Goal: Task Accomplishment & Management: Manage account settings

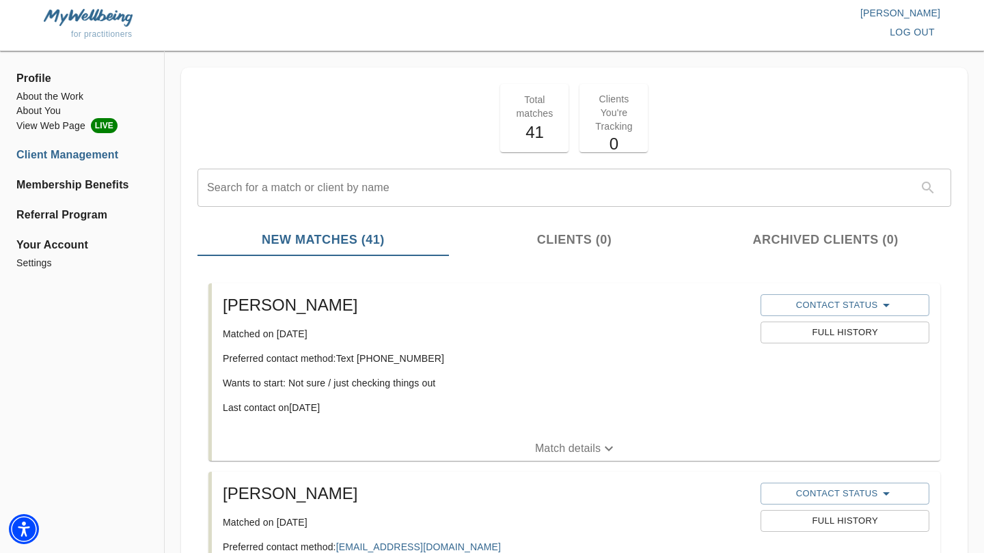
click at [90, 155] on li "Client Management" at bounding box center [81, 155] width 131 height 16
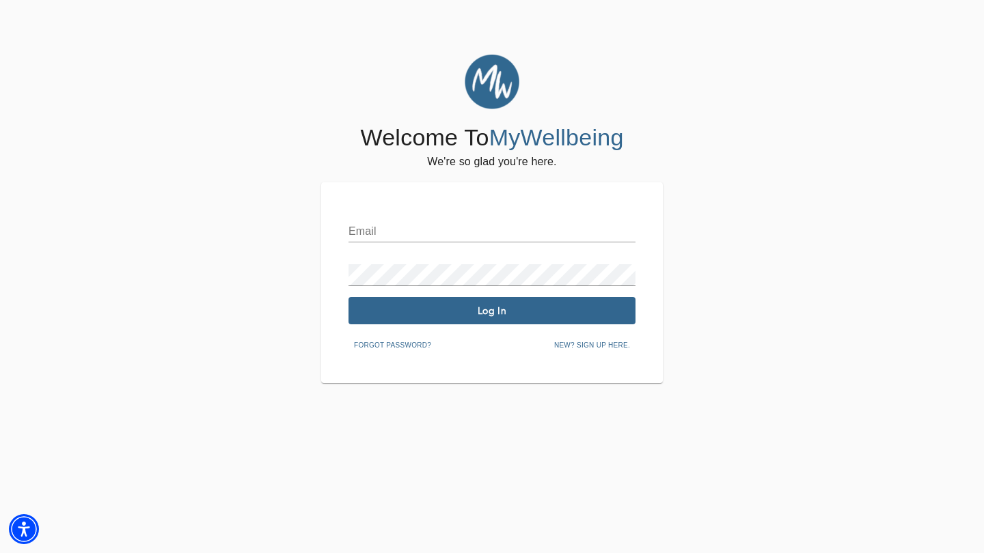
click at [419, 236] on input "text" at bounding box center [491, 232] width 287 height 22
type input "bethanie.railling@mywellbeing.com"
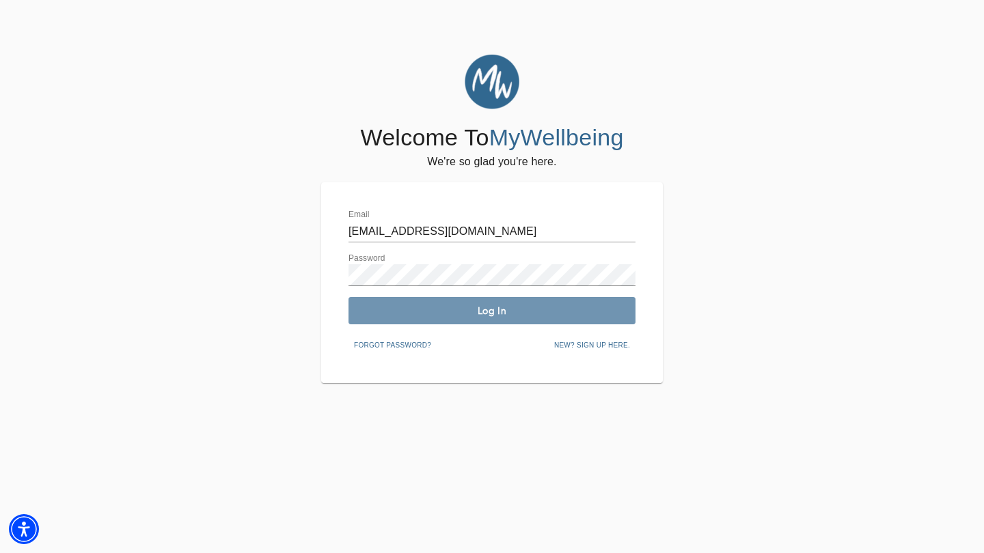
click at [453, 318] on button "Log In" at bounding box center [491, 310] width 287 height 27
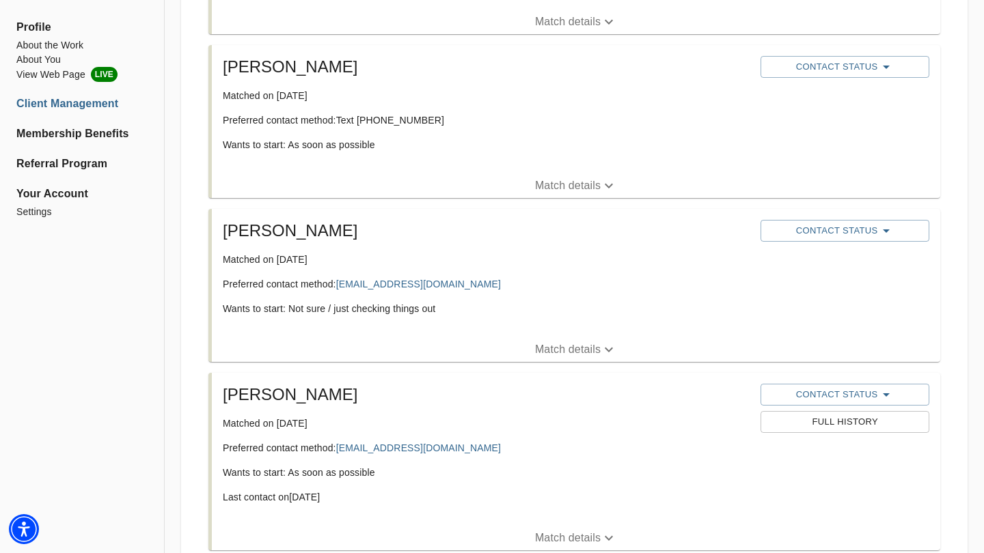
scroll to position [693, 0]
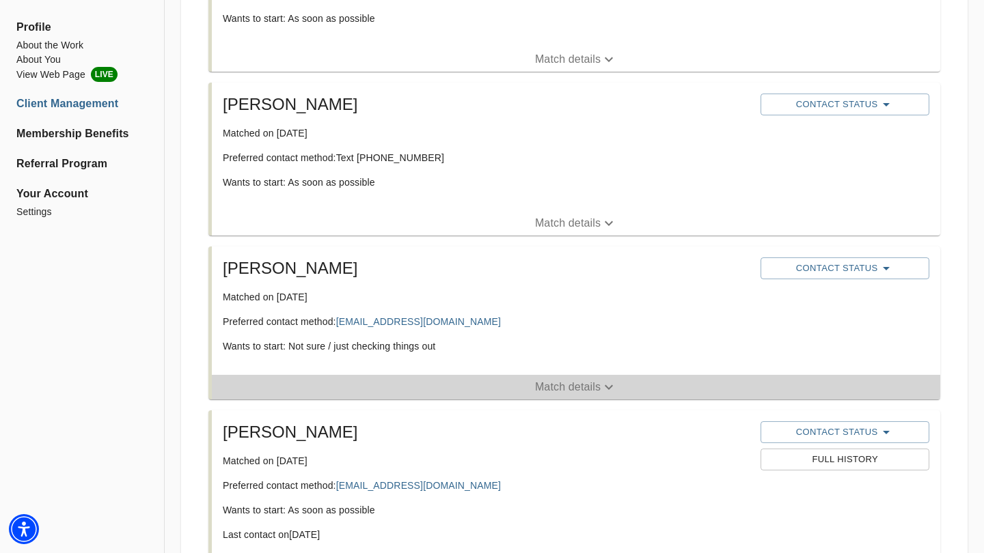
click at [581, 390] on p "Match details" at bounding box center [568, 387] width 66 height 16
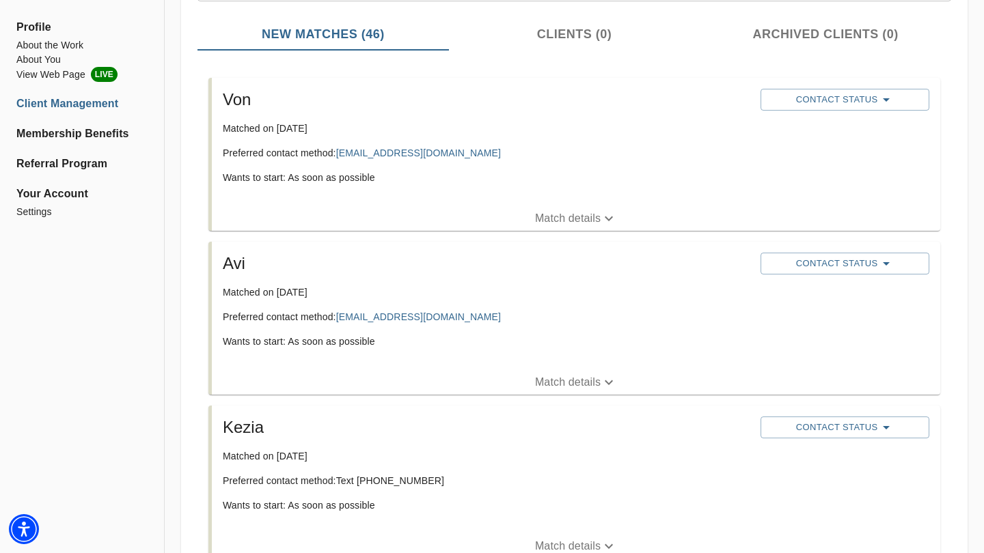
scroll to position [203, 0]
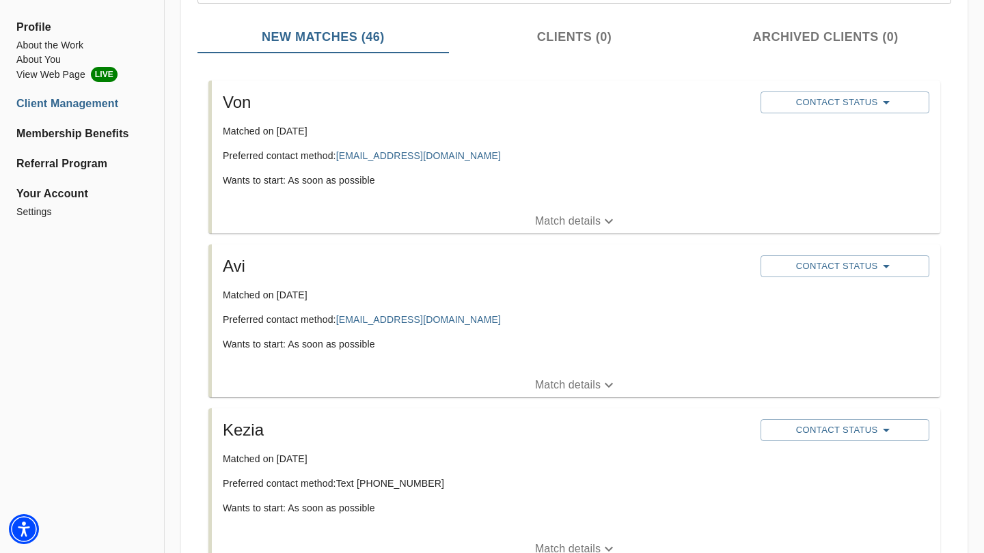
click at [475, 228] on span "Match details" at bounding box center [576, 221] width 728 height 16
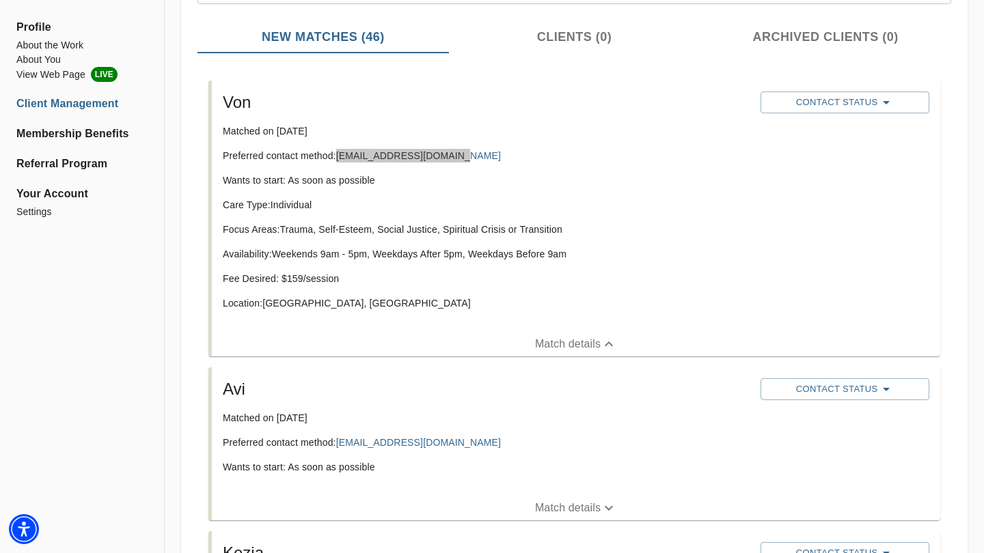
drag, startPoint x: 431, startPoint y: 156, endPoint x: 215, endPoint y: 12, distance: 259.2
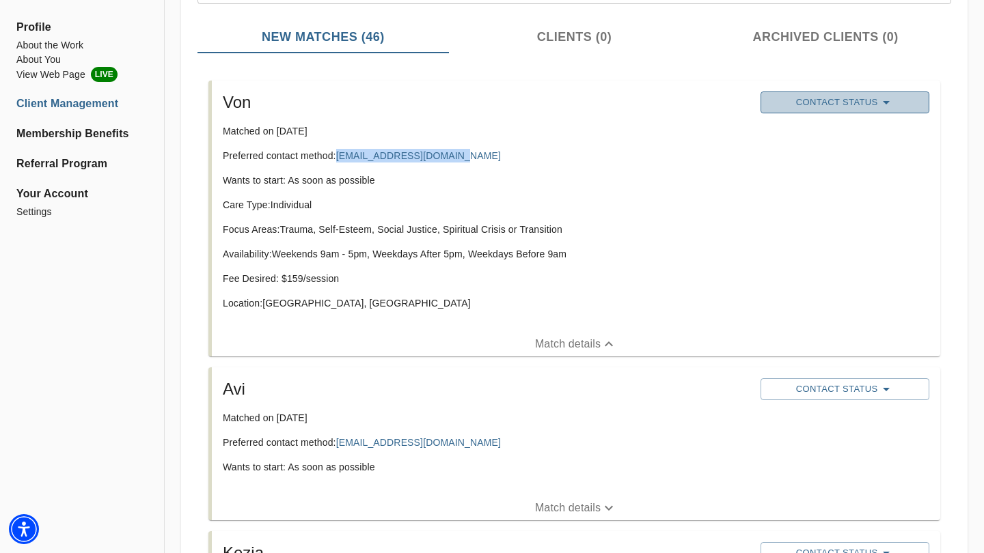
click at [877, 106] on span "Contact Status" at bounding box center [844, 102] width 154 height 16
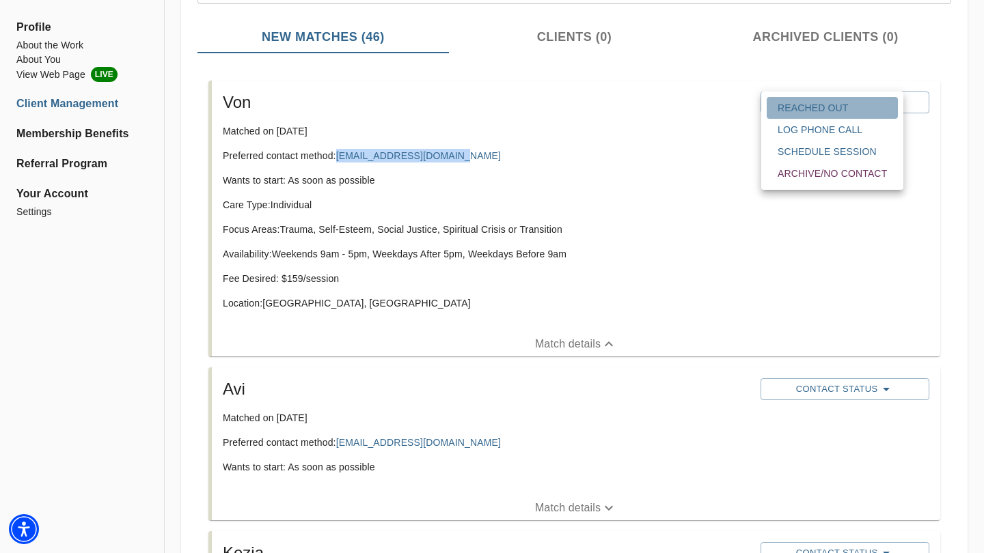
click at [871, 109] on span "Reached Out" at bounding box center [831, 108] width 109 height 14
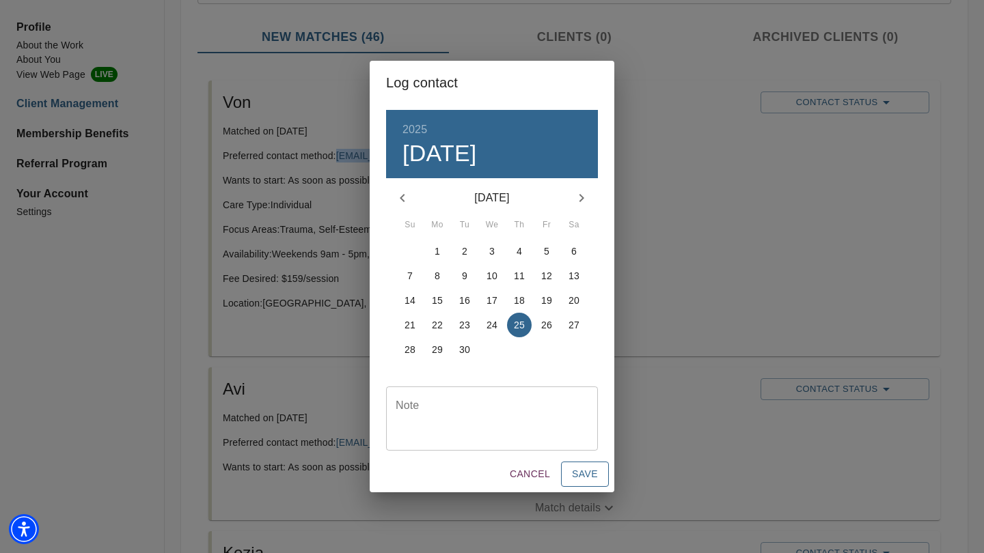
click at [586, 473] on span "Save" at bounding box center [585, 474] width 26 height 17
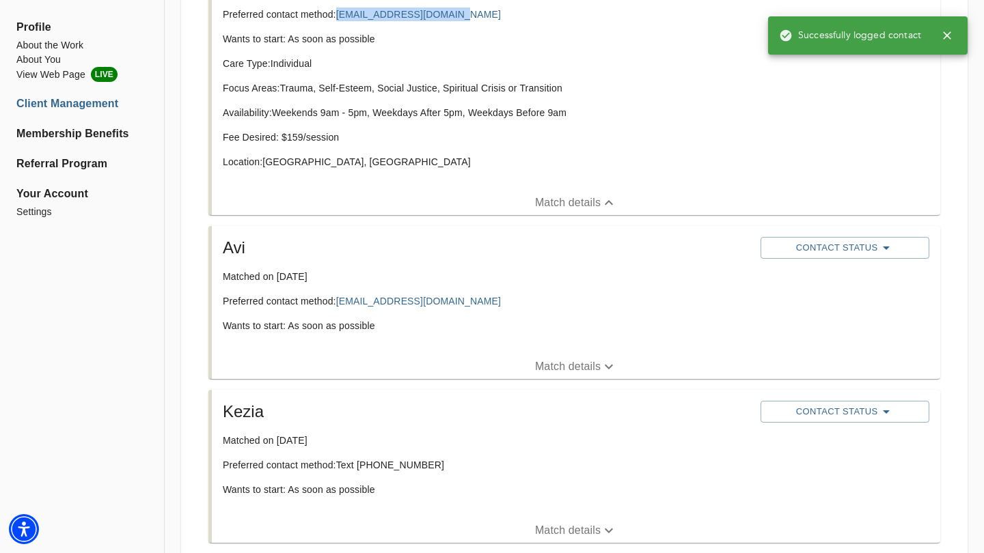
scroll to position [357, 0]
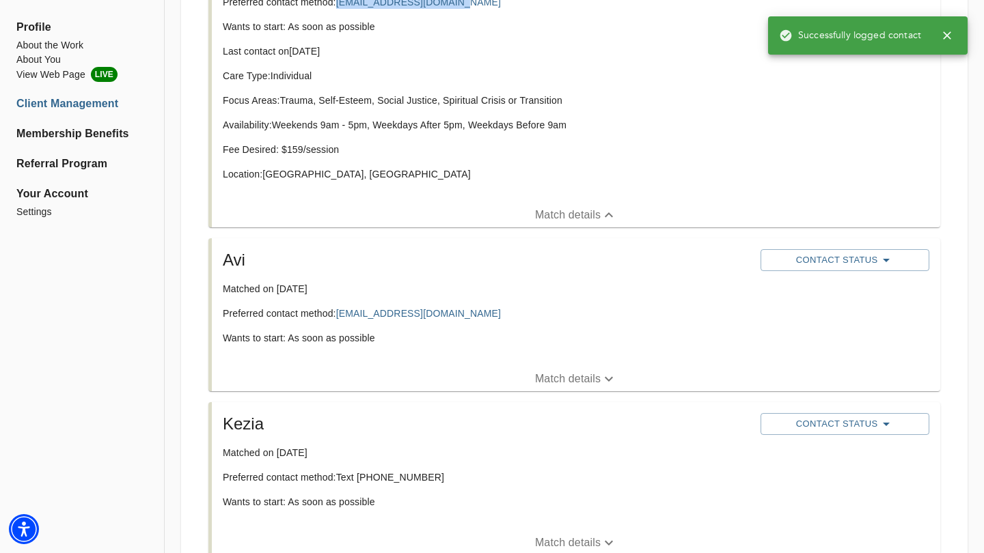
click at [605, 383] on icon "button" at bounding box center [609, 379] width 16 height 16
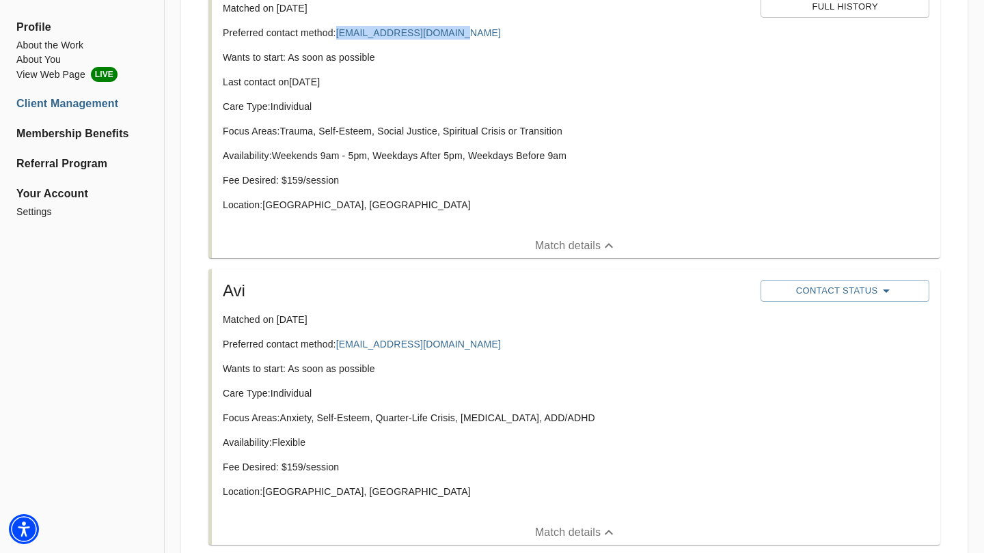
scroll to position [382, 0]
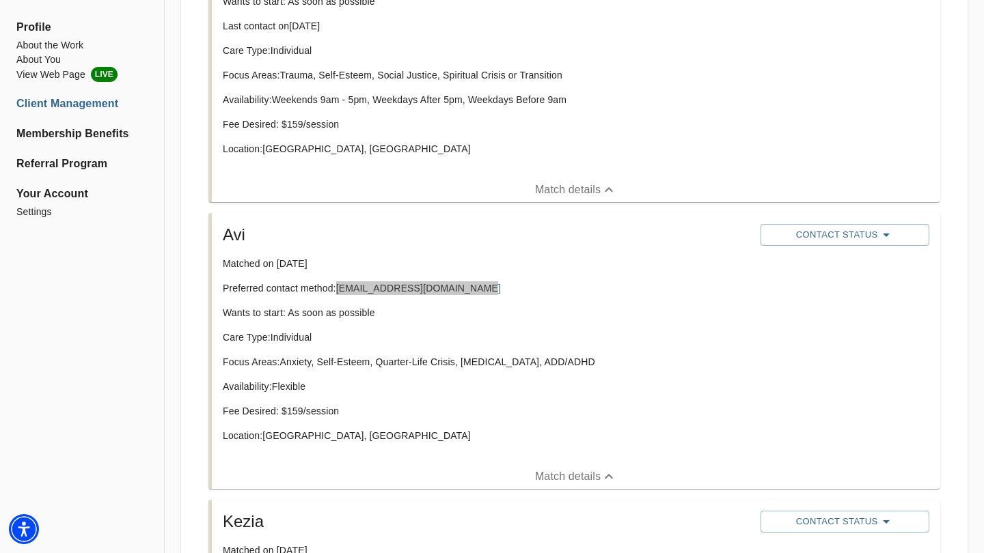
drag, startPoint x: 447, startPoint y: 286, endPoint x: 135, endPoint y: 1, distance: 422.7
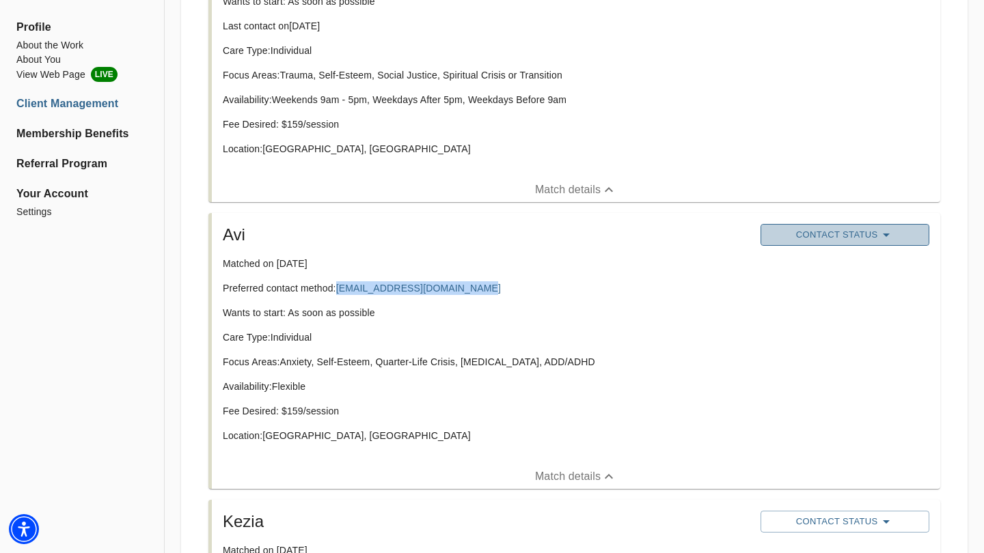
click at [827, 237] on span "Contact Status" at bounding box center [844, 235] width 154 height 16
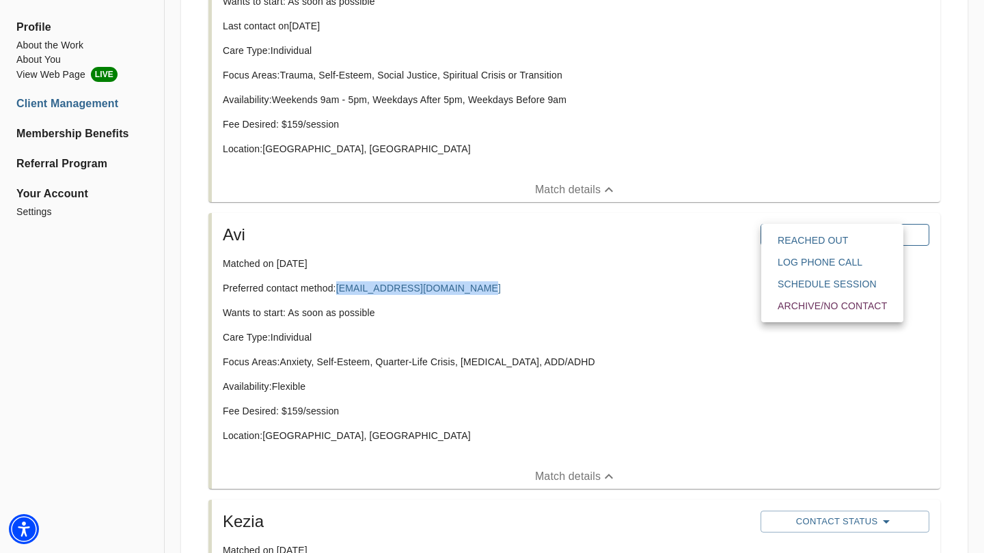
click at [827, 237] on span "Reached Out" at bounding box center [831, 241] width 109 height 14
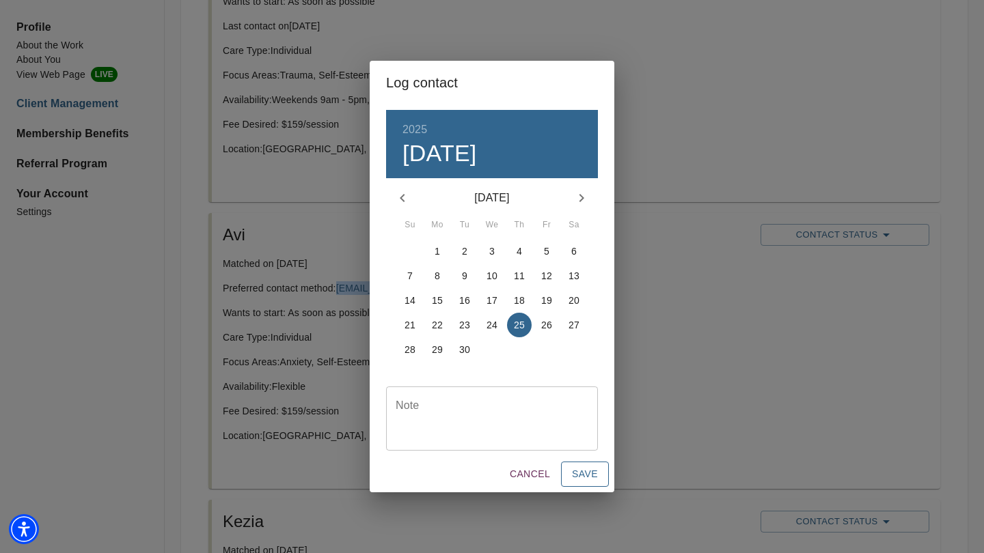
click at [575, 485] on button "Save" at bounding box center [585, 474] width 48 height 25
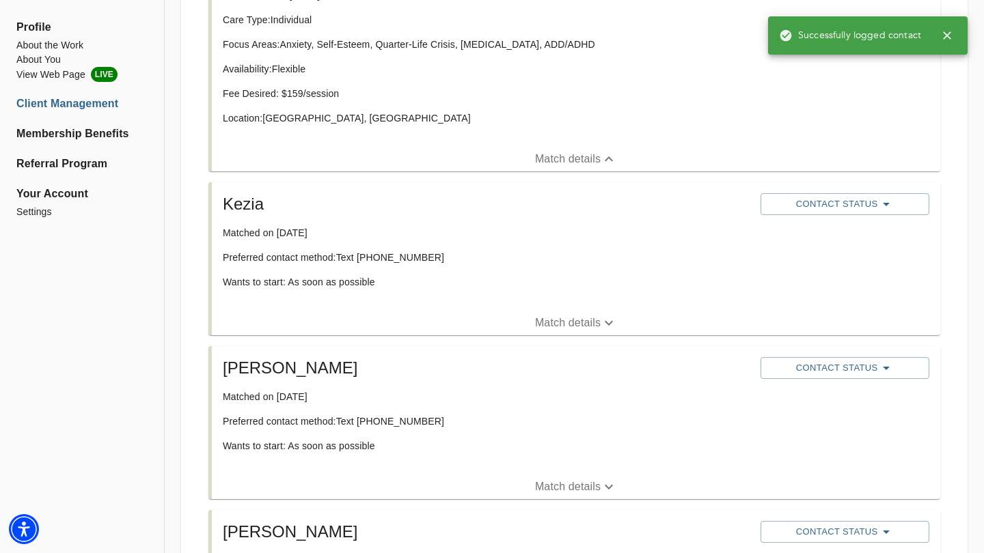
scroll to position [741, 0]
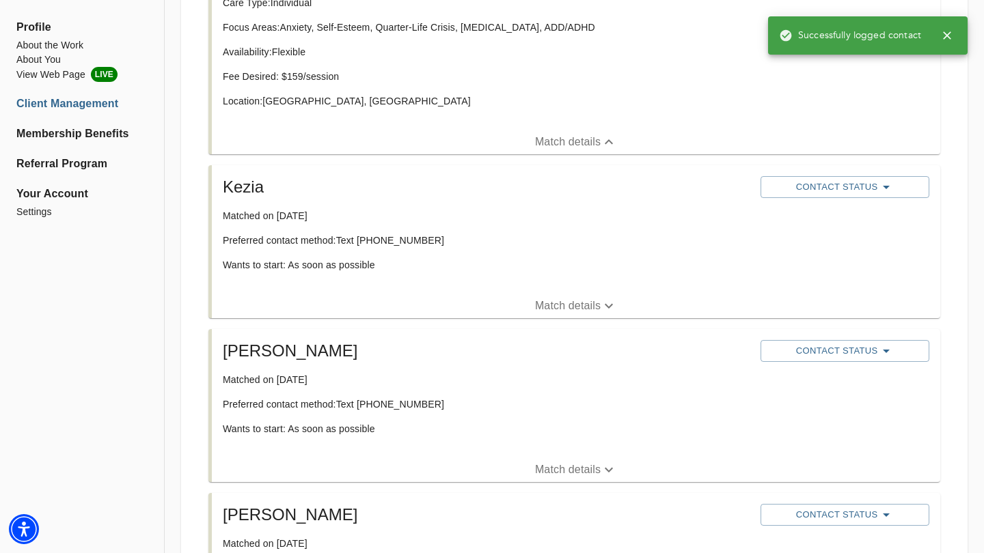
click at [579, 310] on p "Match details" at bounding box center [568, 306] width 66 height 16
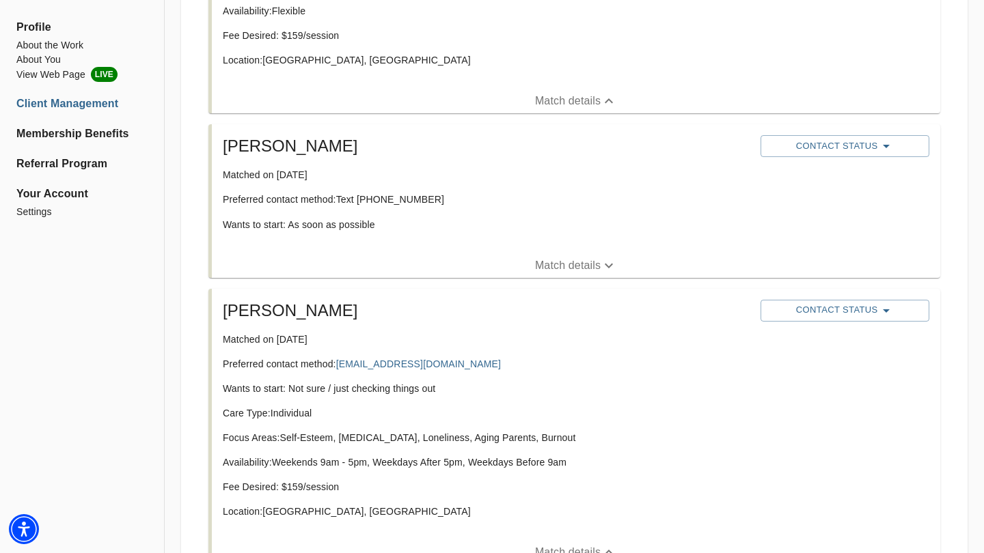
scroll to position [1131, 0]
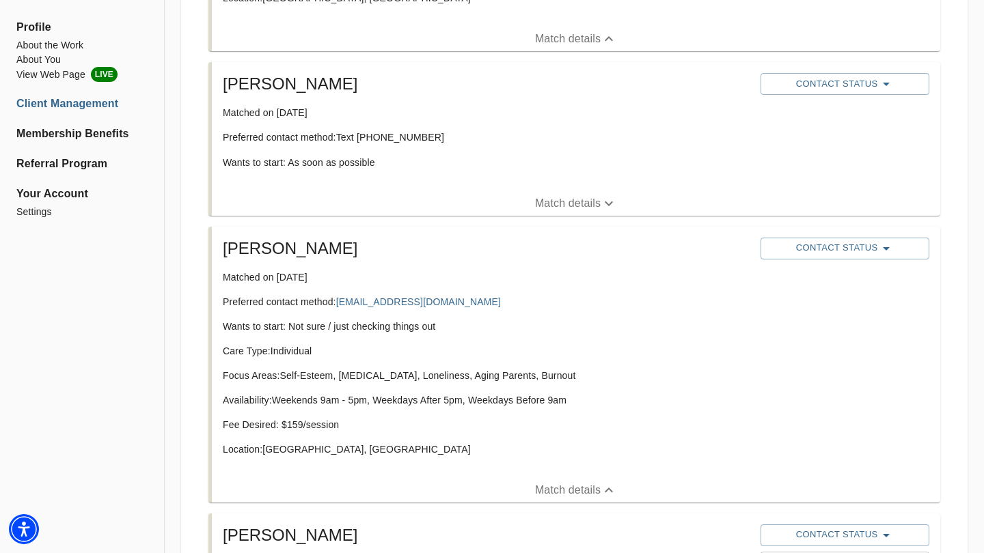
click at [476, 301] on p "Preferred contact method: ytwpowerrankings@gmail.com" at bounding box center [486, 302] width 527 height 14
copy link "ytwpowerrankings@gmail.com"
drag, startPoint x: 448, startPoint y: 301, endPoint x: 147, endPoint y: 4, distance: 422.7
click at [835, 255] on span "Contact Status" at bounding box center [844, 248] width 154 height 16
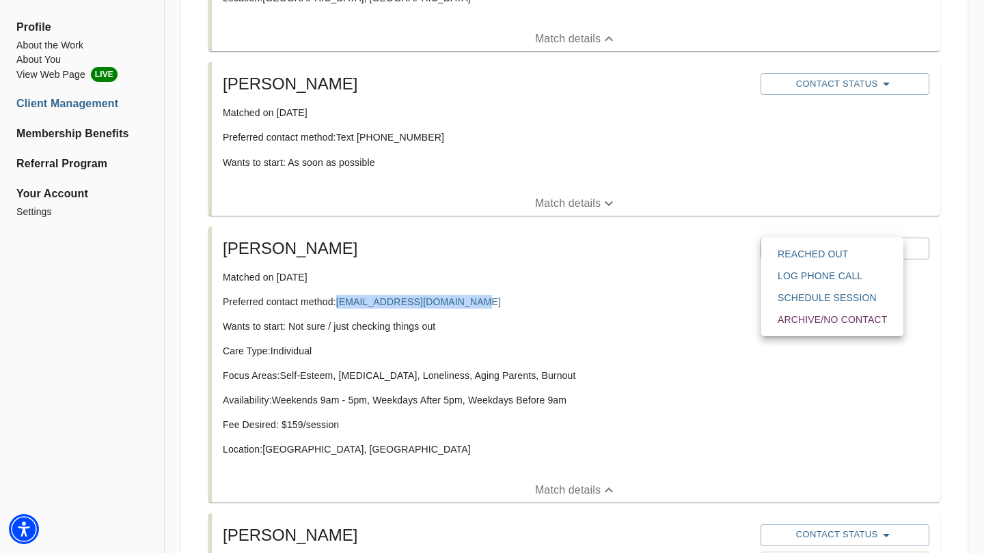
click at [835, 258] on span "Reached Out" at bounding box center [831, 254] width 109 height 14
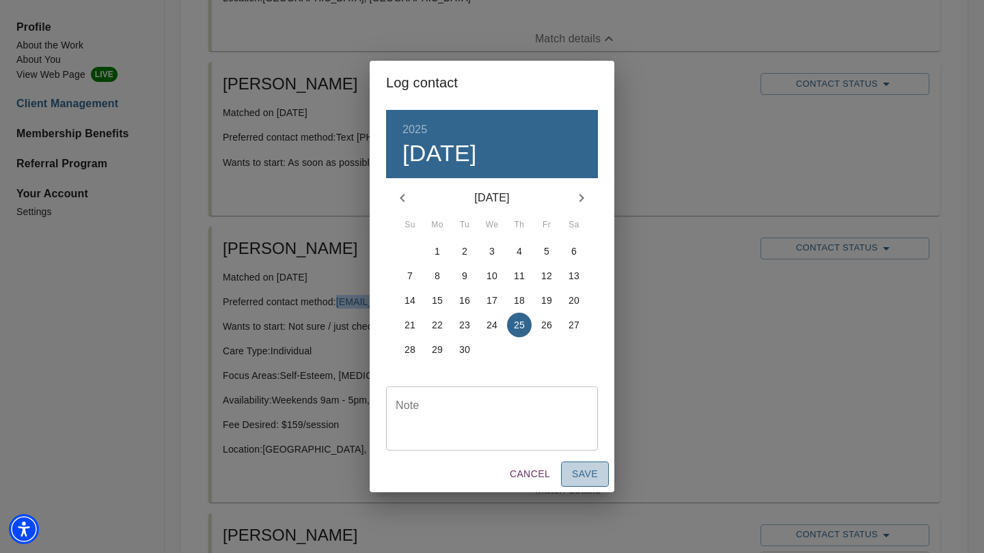
click at [588, 476] on span "Save" at bounding box center [585, 474] width 26 height 17
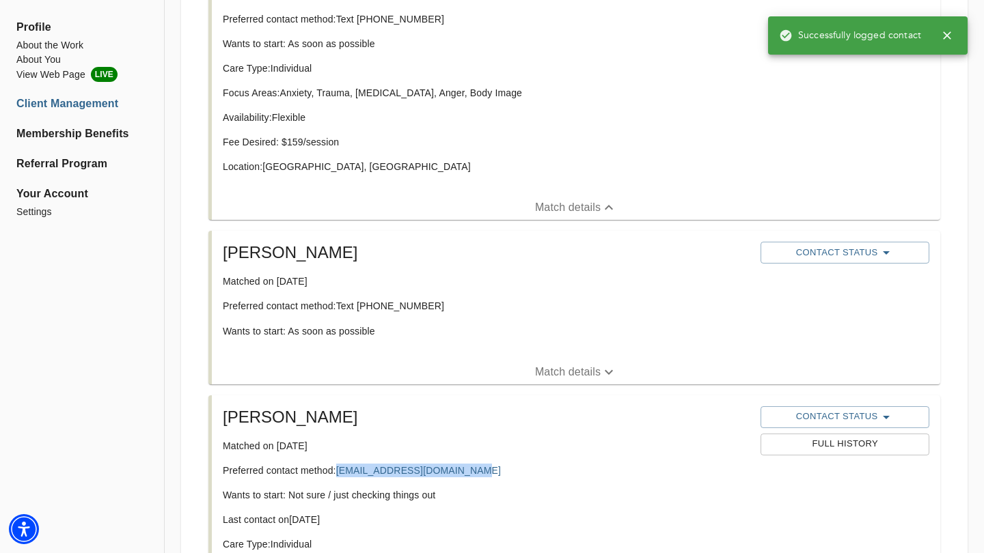
scroll to position [957, 0]
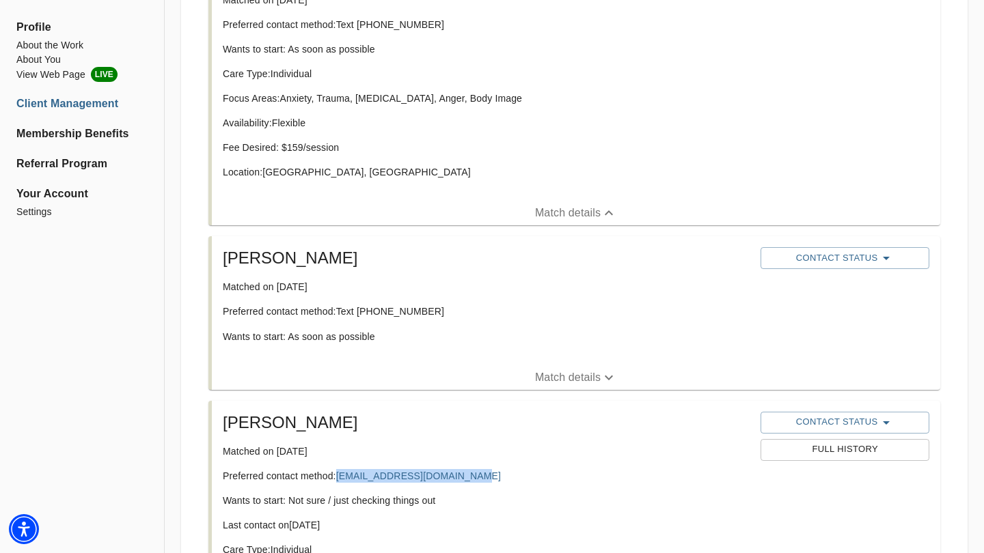
click at [519, 376] on span "Match details" at bounding box center [576, 378] width 728 height 16
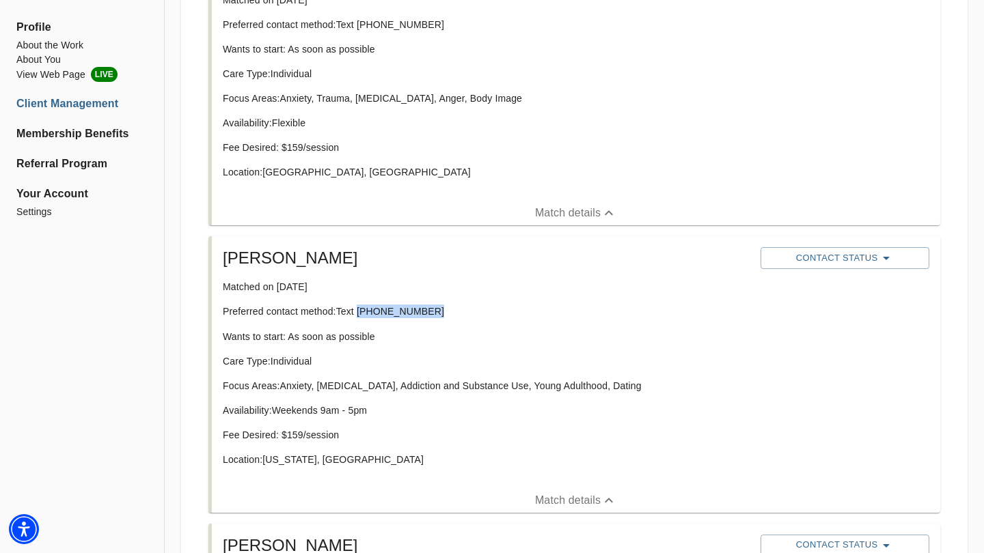
drag, startPoint x: 430, startPoint y: 309, endPoint x: 359, endPoint y: 310, distance: 71.1
click at [359, 310] on p "Preferred contact method: Text (838) 217-9544" at bounding box center [486, 312] width 527 height 14
copy p "(838) 217-9544"
drag, startPoint x: 366, startPoint y: 310, endPoint x: 413, endPoint y: 12, distance: 301.7
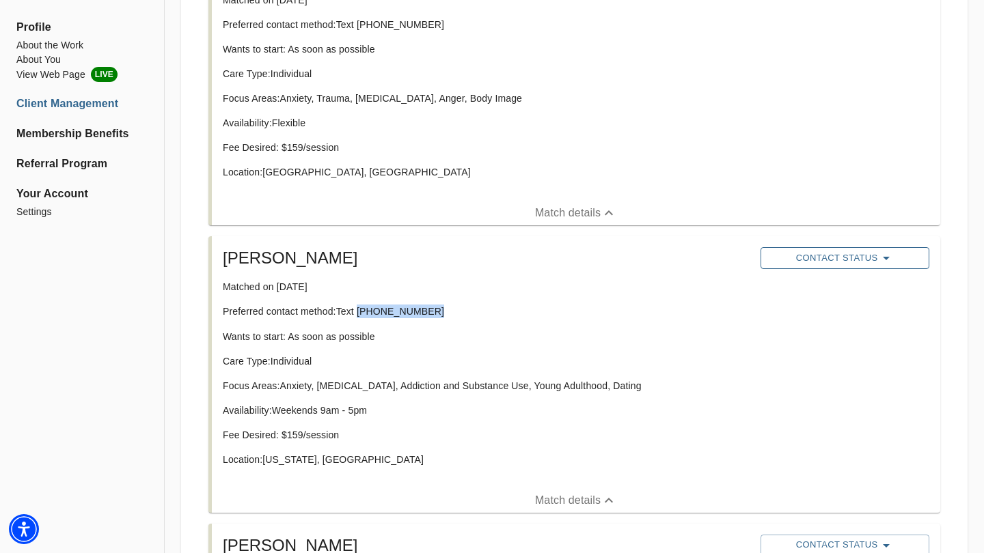
click at [810, 259] on span "Contact Status" at bounding box center [844, 258] width 154 height 16
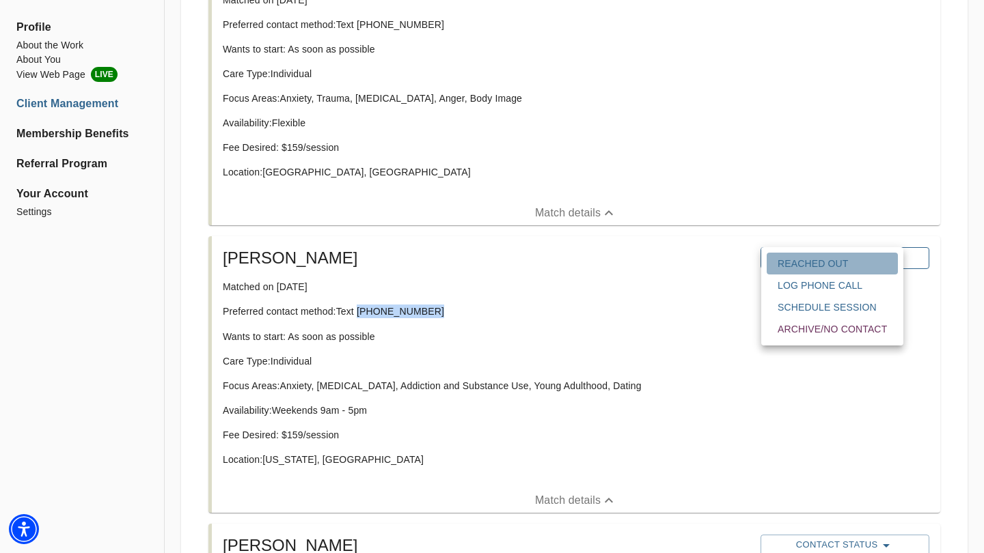
click at [810, 259] on span "Reached Out" at bounding box center [831, 264] width 109 height 14
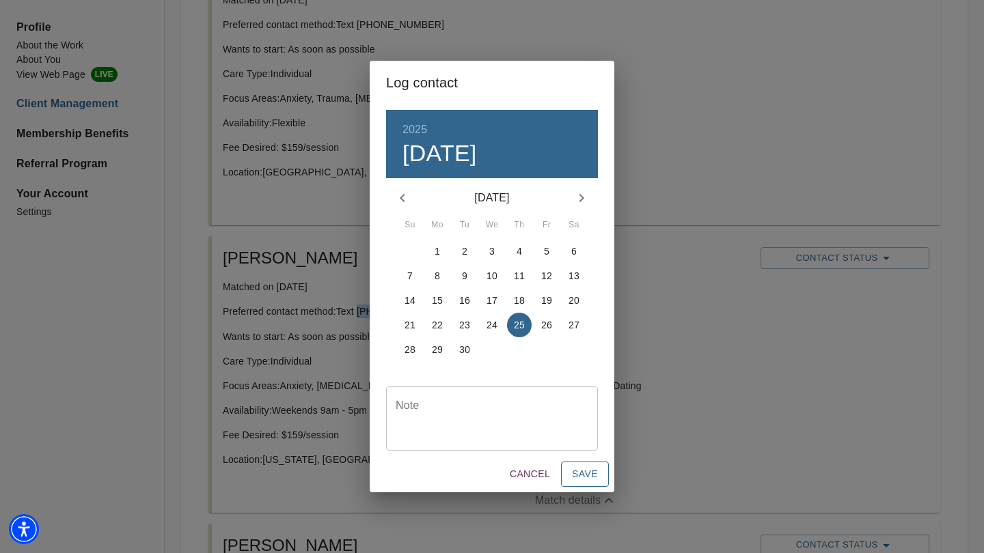
click at [582, 469] on span "Save" at bounding box center [585, 474] width 26 height 17
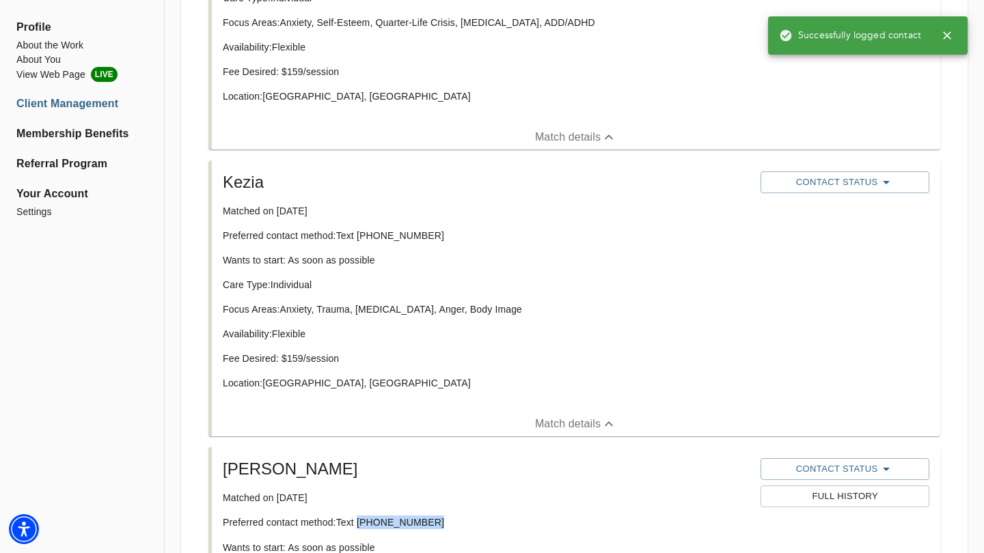
scroll to position [745, 0]
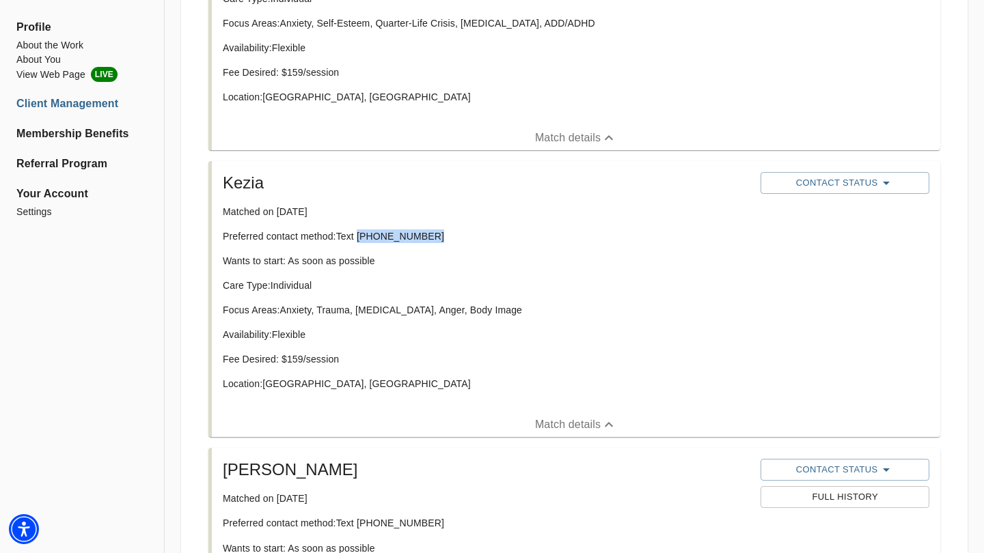
drag, startPoint x: 427, startPoint y: 237, endPoint x: 361, endPoint y: 238, distance: 65.6
click at [361, 238] on p "Preferred contact method: Text (929) 337-0082" at bounding box center [486, 237] width 527 height 14
copy p "929) 337-0082"
drag, startPoint x: 388, startPoint y: 238, endPoint x: 403, endPoint y: 124, distance: 114.4
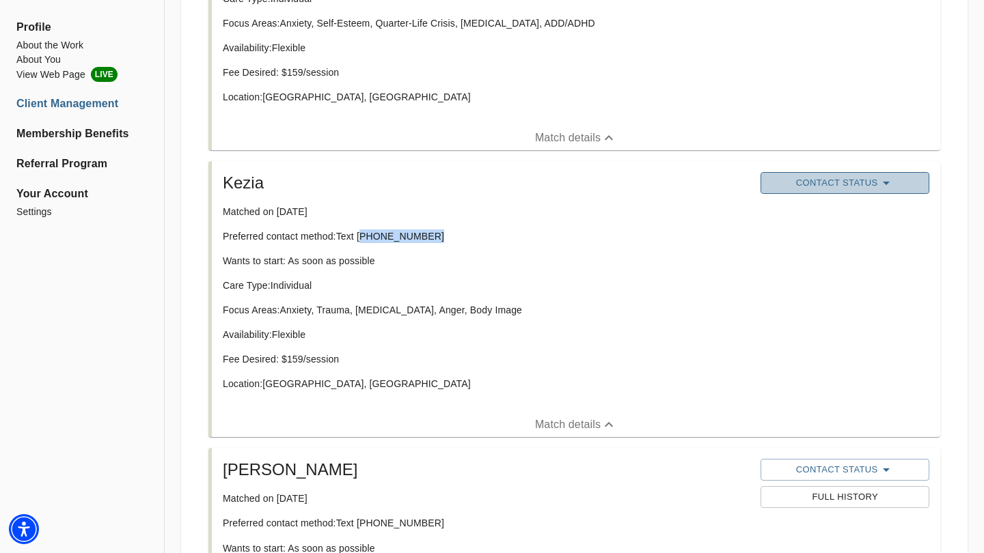
click at [836, 188] on span "Contact Status" at bounding box center [844, 183] width 154 height 16
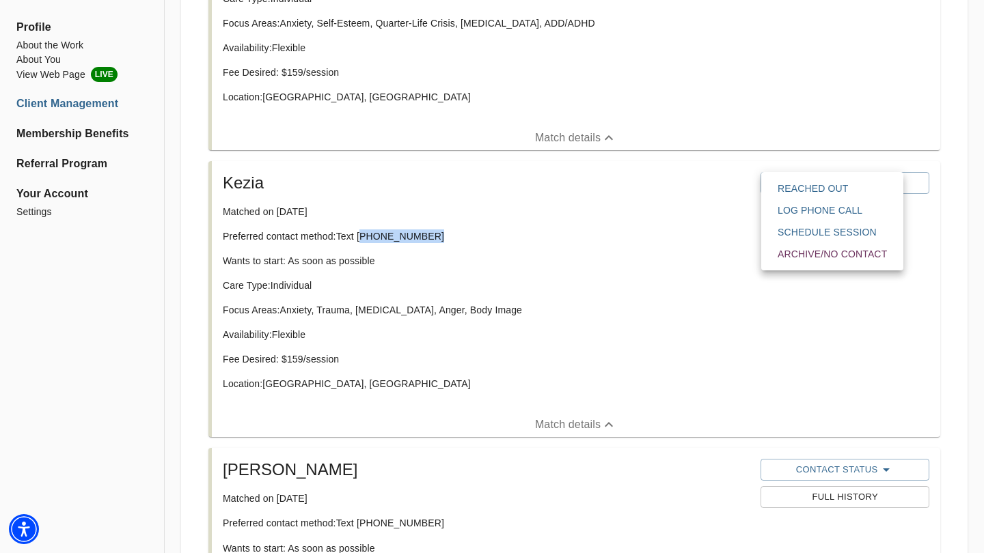
click at [831, 192] on span "Reached Out" at bounding box center [831, 189] width 109 height 14
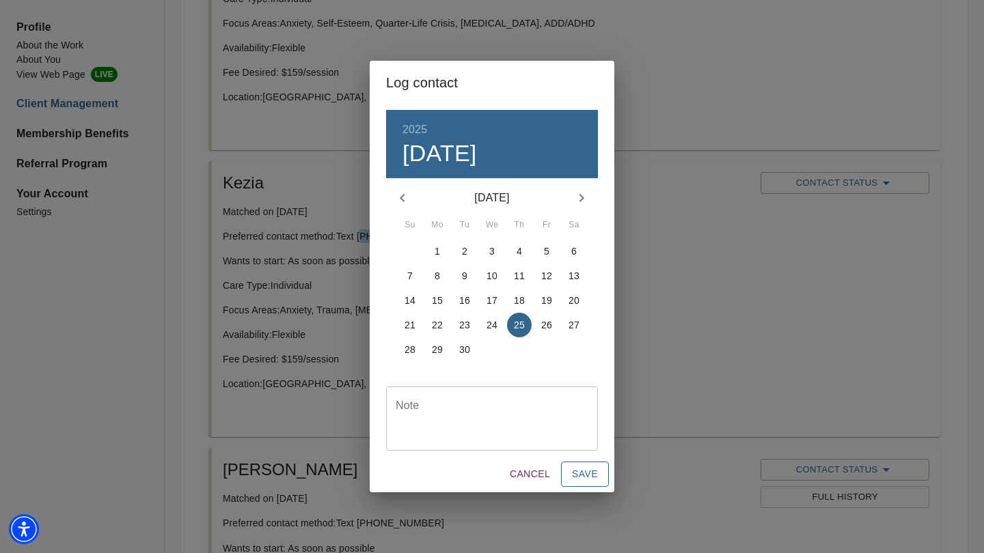
click at [590, 475] on span "Save" at bounding box center [585, 474] width 26 height 17
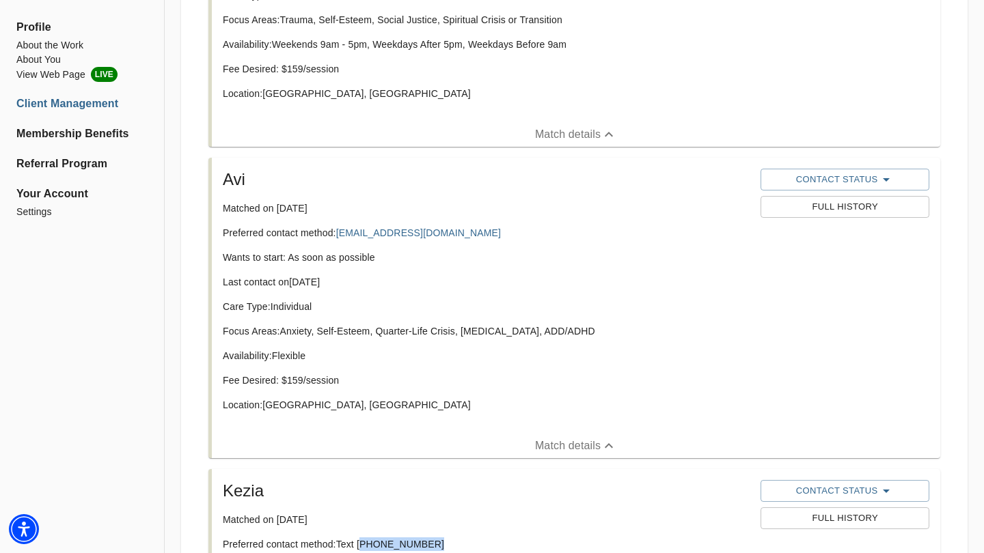
scroll to position [0, 0]
